Goal: Transaction & Acquisition: Subscribe to service/newsletter

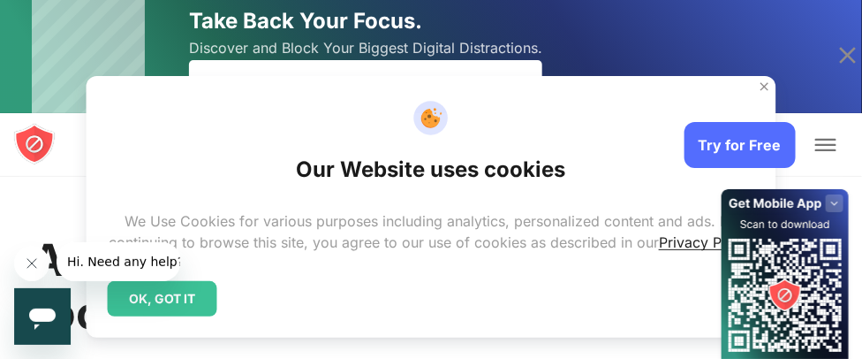
click at [178, 297] on div "OK, GOT IT" at bounding box center [163, 298] width 110 height 35
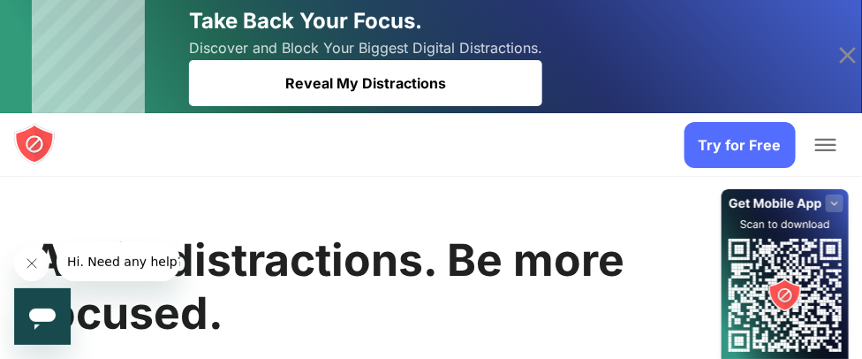
click at [747, 153] on link "Try for Free" at bounding box center [740, 145] width 111 height 46
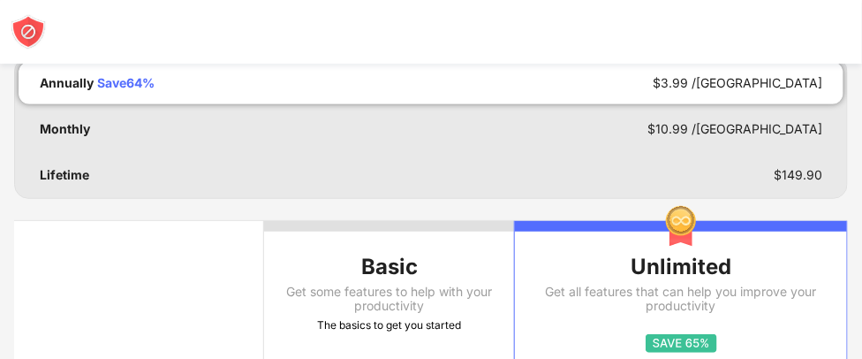
scroll to position [163, 0]
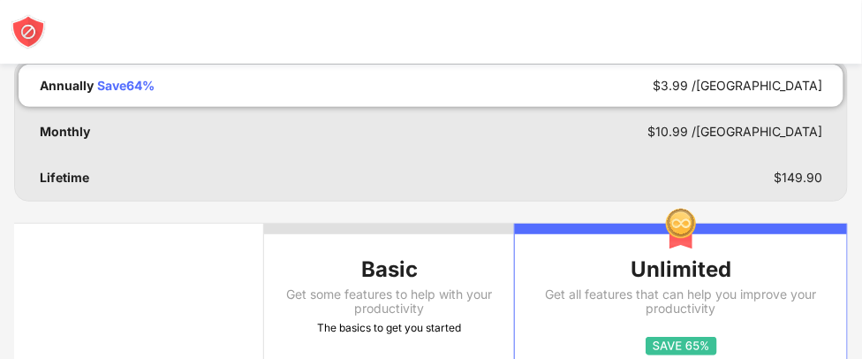
click at [421, 284] on th "Basic Get some features to help with your productivity The basics to get you st…" at bounding box center [389, 366] width 250 height 285
click at [25, 28] on img at bounding box center [28, 31] width 35 height 35
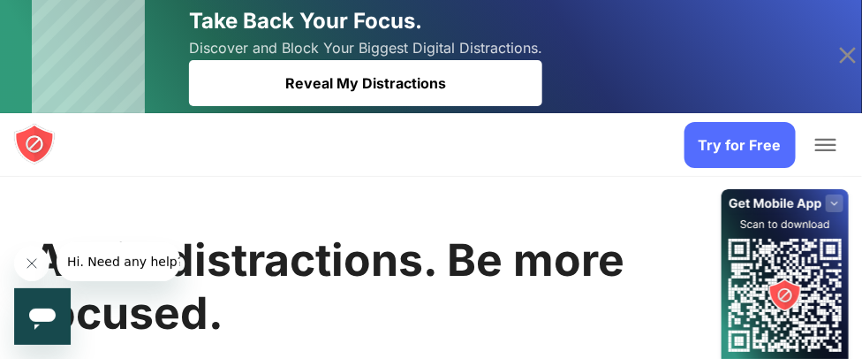
click at [823, 140] on span "Toggle Menu" at bounding box center [826, 140] width 21 height 2
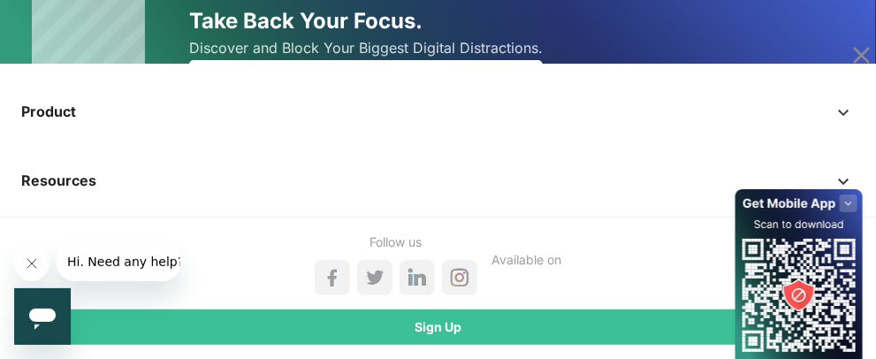
click at [861, 57] on icon at bounding box center [862, 55] width 17 height 17
